Goal: Task Accomplishment & Management: Manage account settings

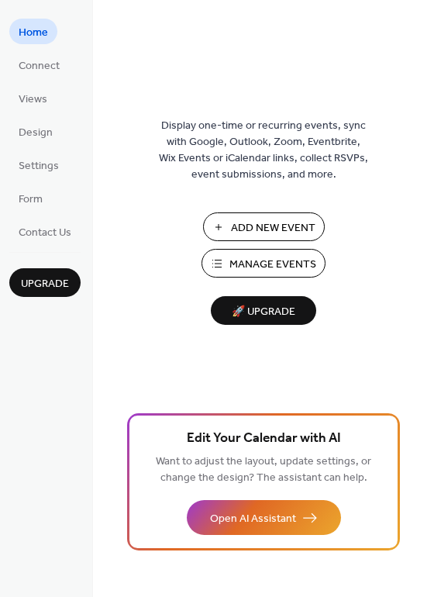
click at [270, 260] on span "Manage Events" at bounding box center [272, 265] width 87 height 16
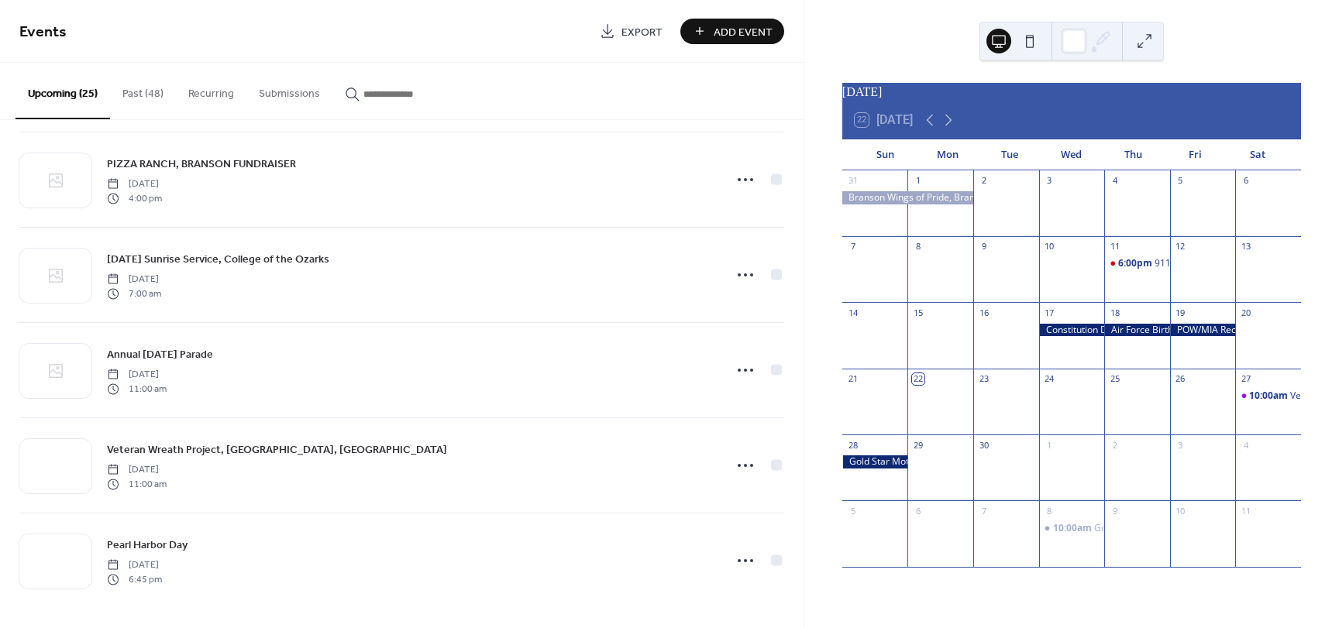
scroll to position [1920, 0]
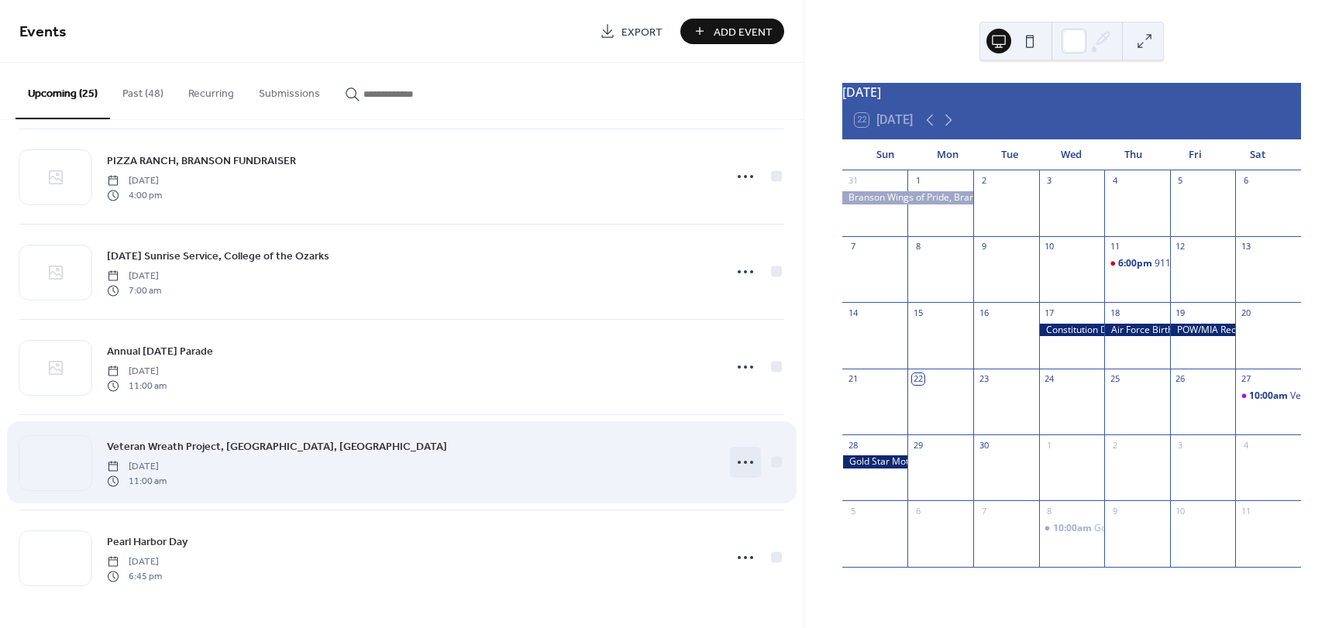
click at [737, 461] on icon at bounding box center [745, 462] width 25 height 25
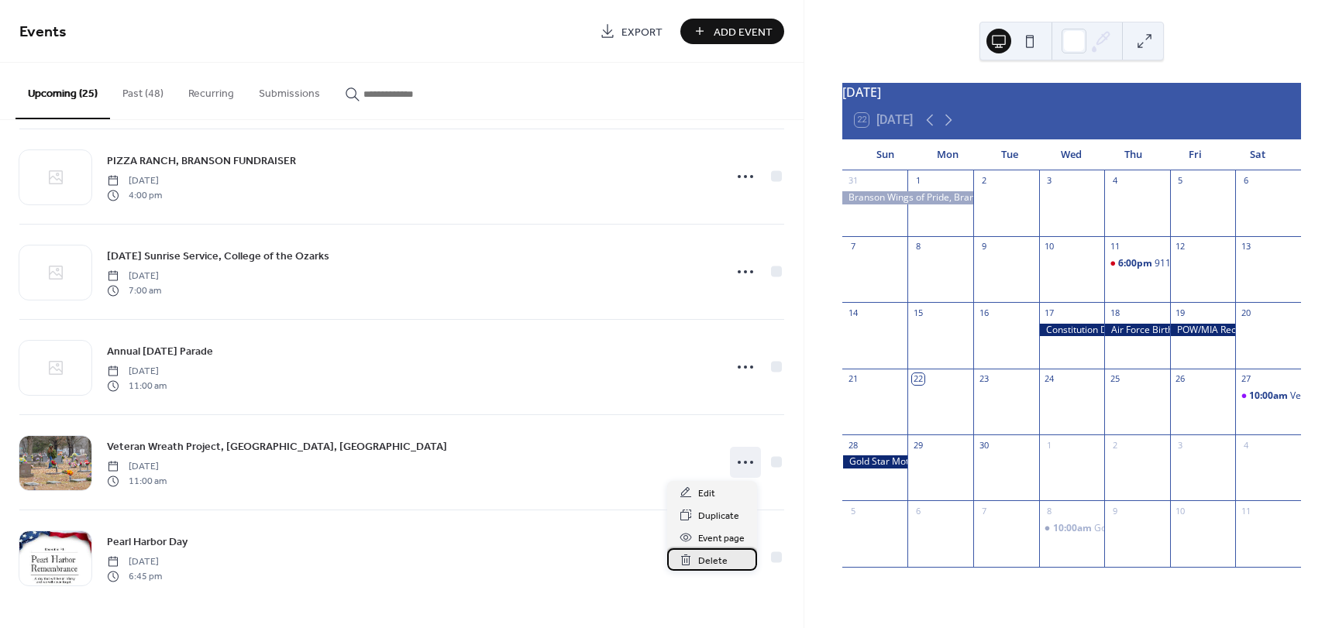
click at [714, 560] on span "Delete" at bounding box center [712, 561] width 29 height 16
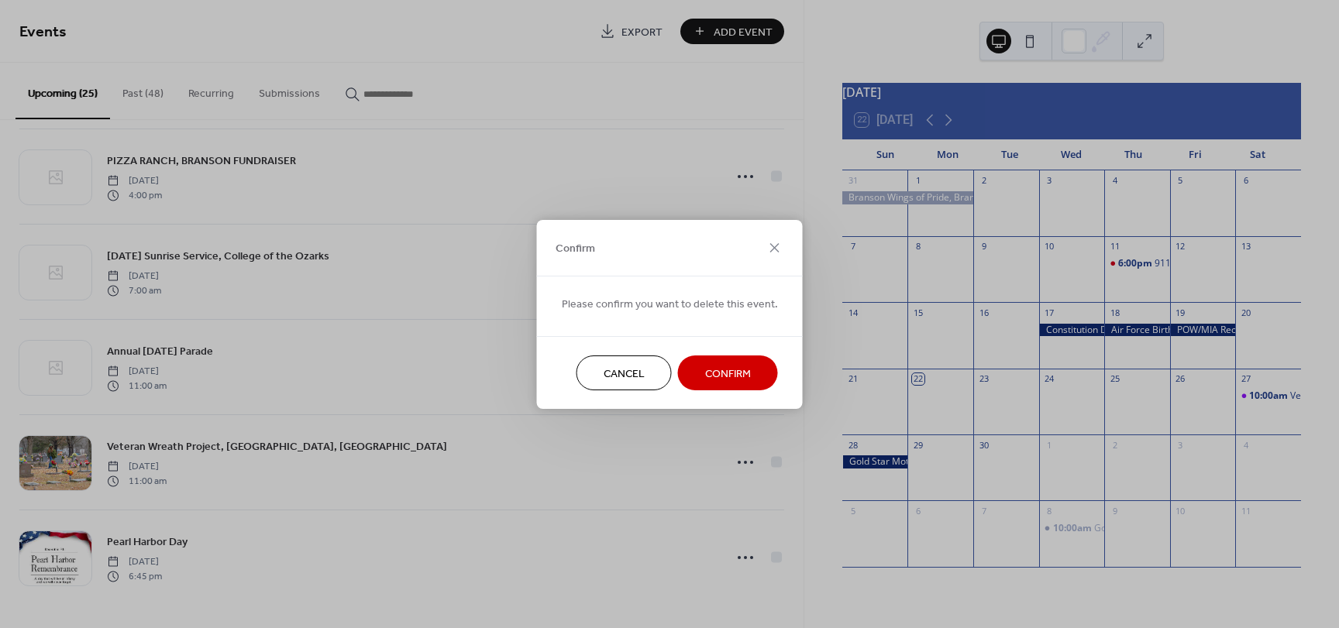
click at [725, 375] on span "Confirm" at bounding box center [728, 374] width 46 height 16
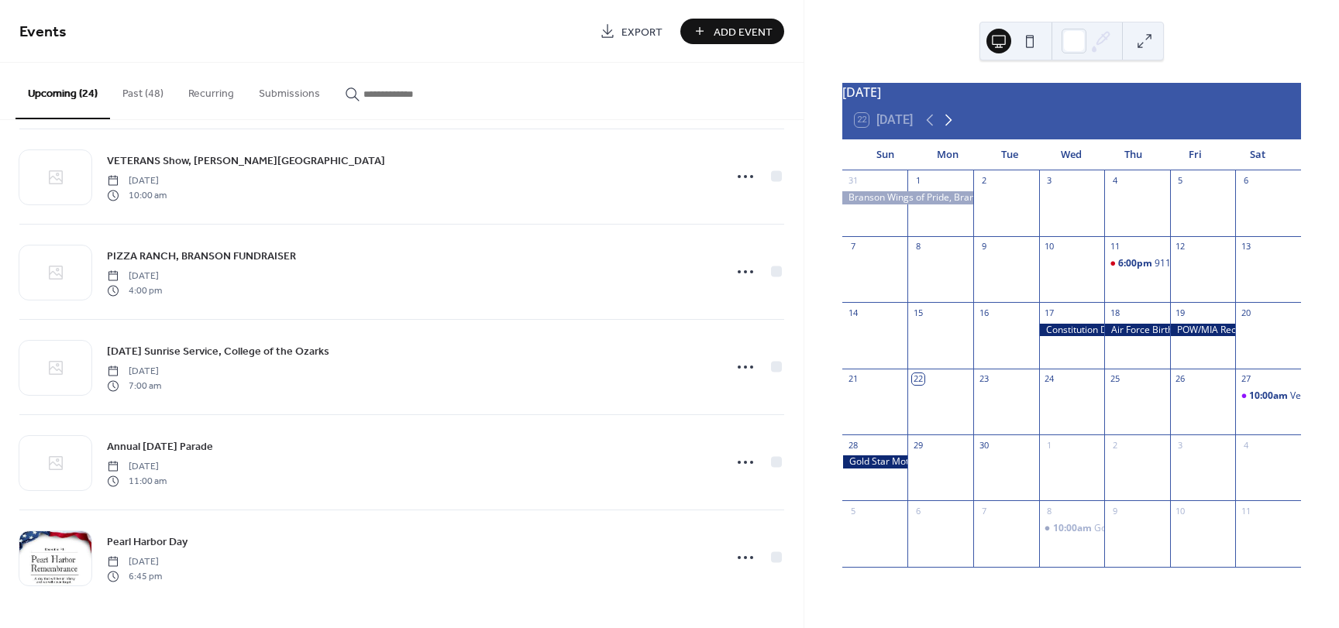
click at [953, 128] on icon at bounding box center [948, 120] width 19 height 19
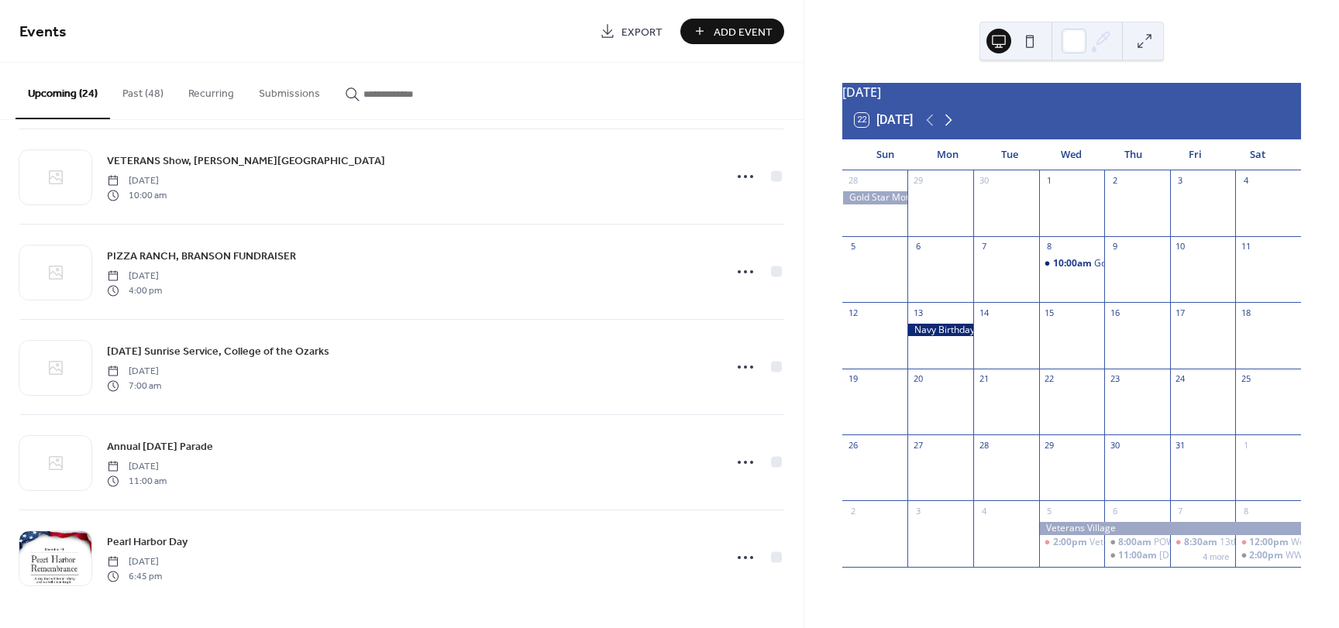
click at [953, 128] on icon at bounding box center [948, 120] width 19 height 19
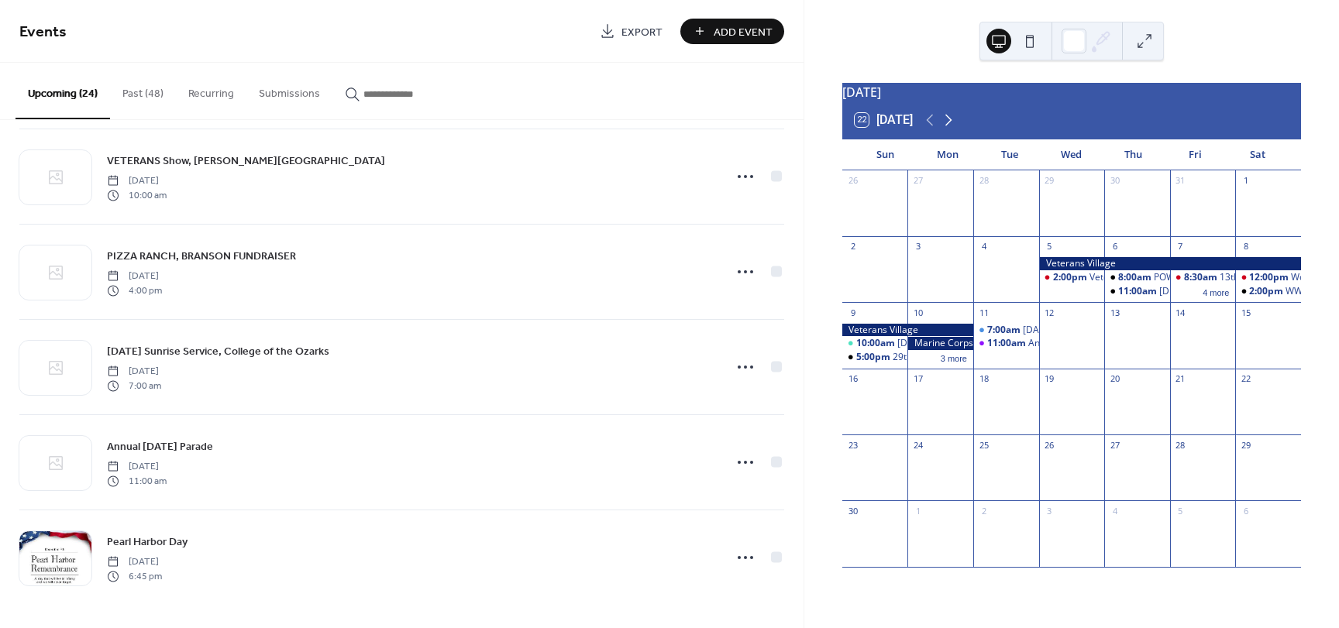
click at [953, 128] on icon at bounding box center [948, 120] width 19 height 19
